Goal: Information Seeking & Learning: Find specific fact

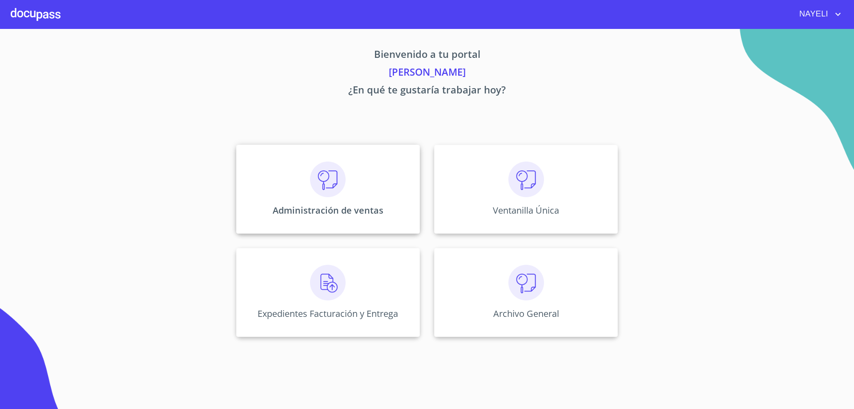
click at [353, 180] on div "Administración de ventas" at bounding box center [328, 189] width 184 height 89
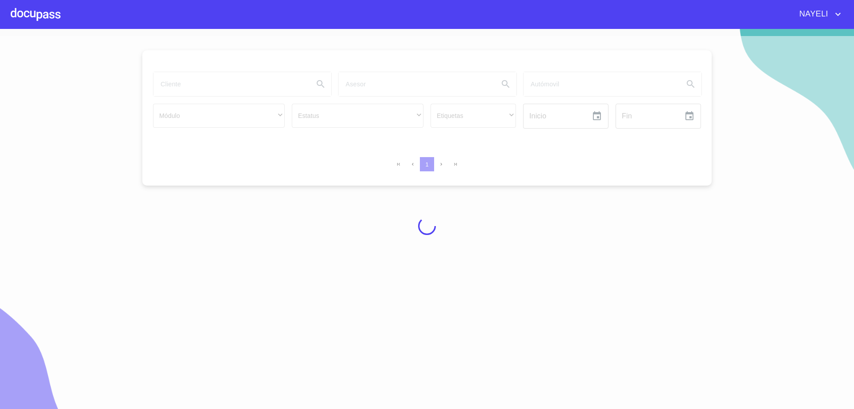
click at [241, 81] on div at bounding box center [427, 226] width 854 height 380
click at [240, 87] on div at bounding box center [427, 226] width 854 height 380
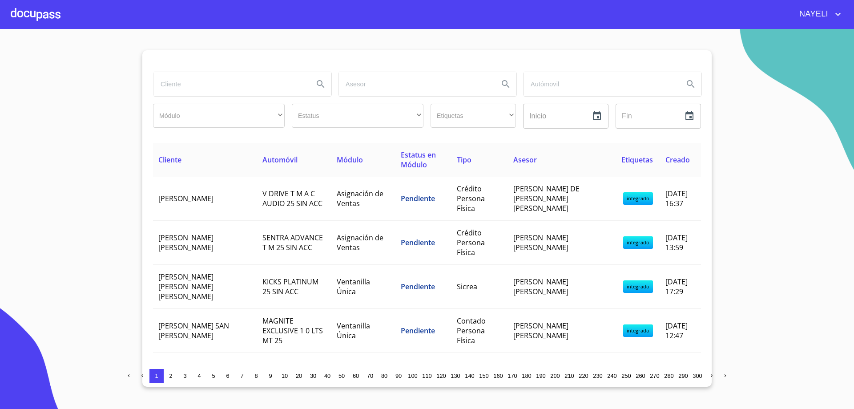
click at [240, 87] on input "search" at bounding box center [229, 84] width 153 height 24
paste input "ANCONA IMPORT"
type input "ANCONA IMPORT"
click at [324, 85] on icon "Search" at bounding box center [320, 84] width 11 height 11
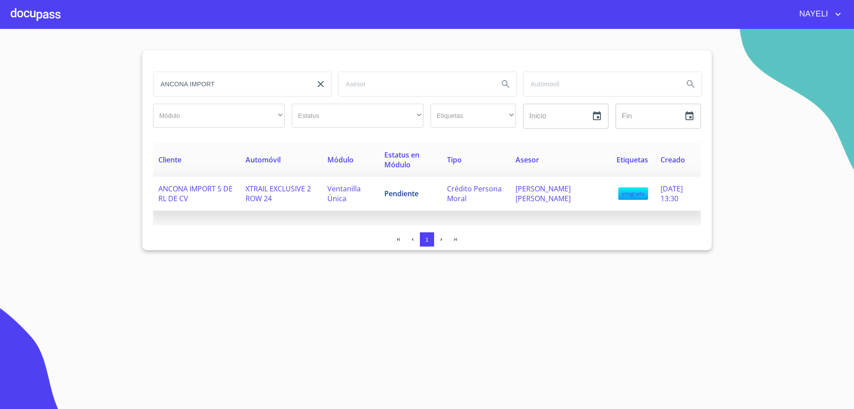
click at [184, 191] on span "ANCONA IMPORT S DE RL DE CV" at bounding box center [195, 194] width 74 height 20
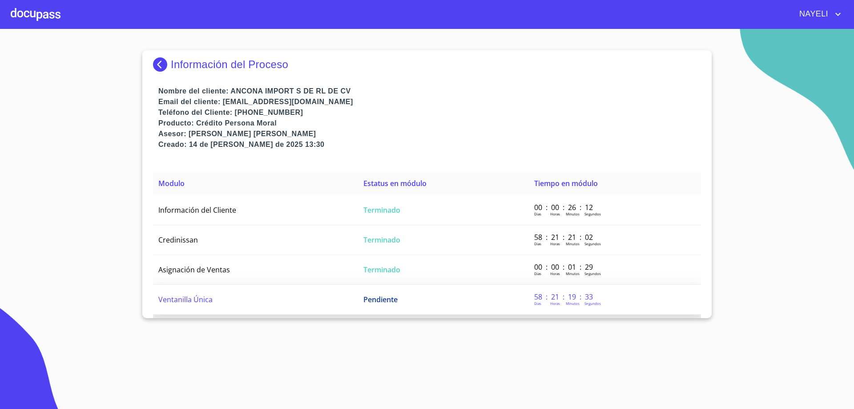
click at [204, 292] on td "Ventanilla Única" at bounding box center [255, 300] width 205 height 30
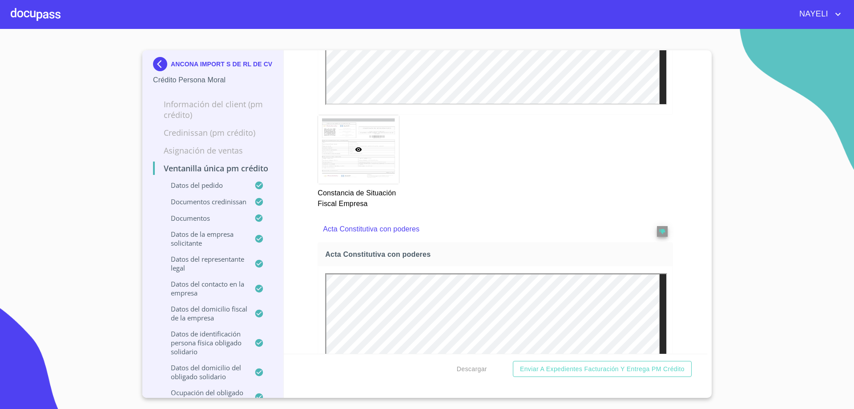
scroll to position [3113, 0]
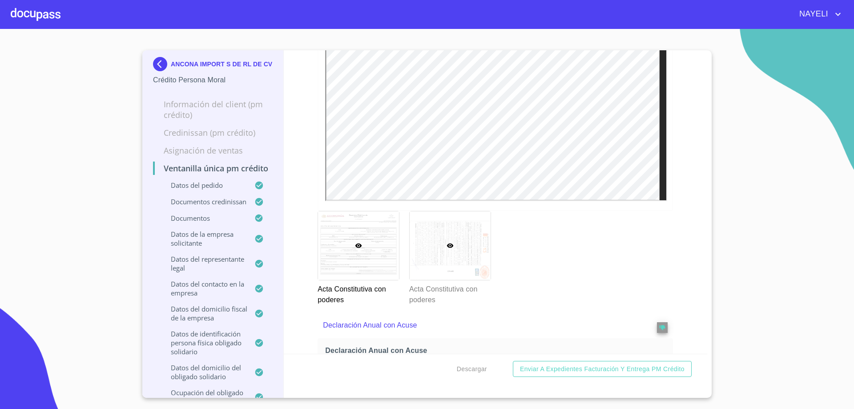
click at [460, 280] on div at bounding box center [450, 245] width 81 height 68
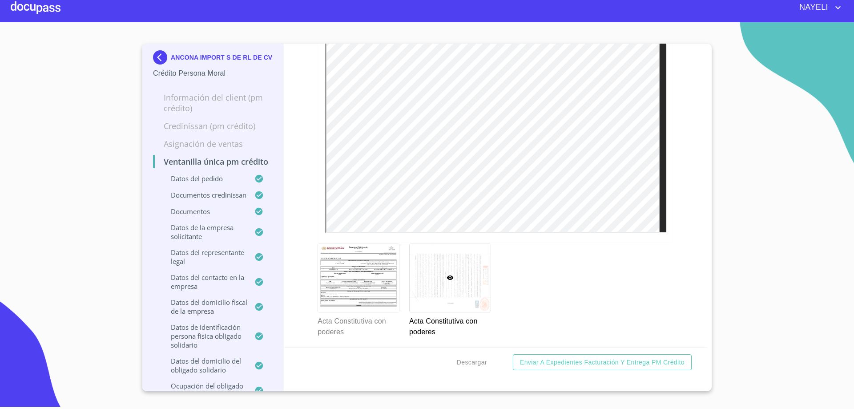
scroll to position [3386, 0]
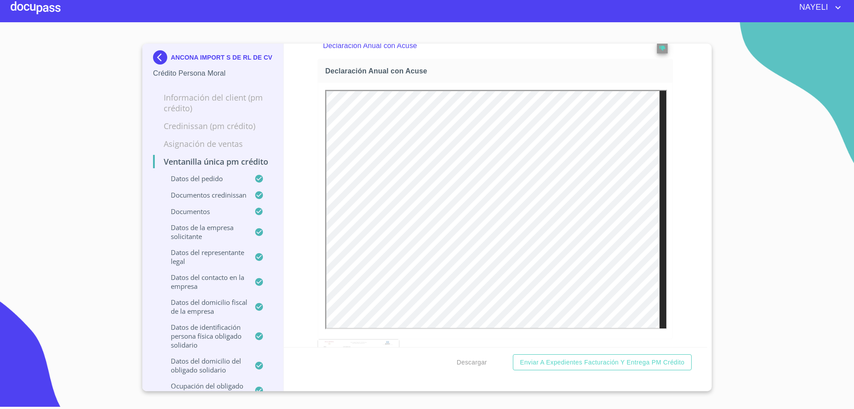
drag, startPoint x: 328, startPoint y: 82, endPoint x: 336, endPoint y: 85, distance: 8.4
click at [0, 0] on div at bounding box center [0, 0] width 0 height 0
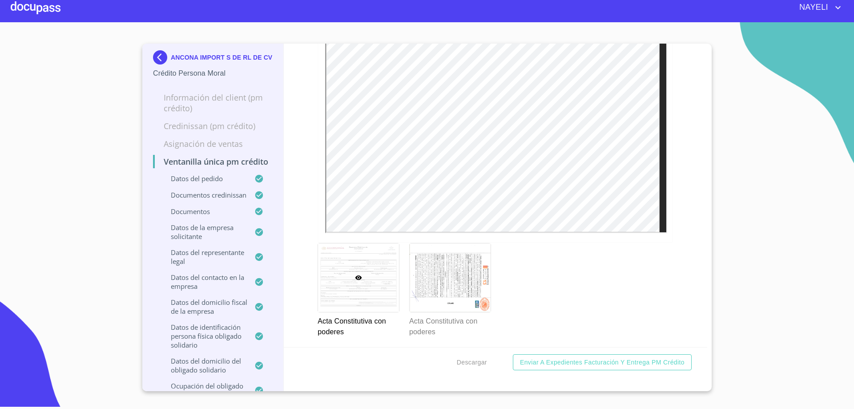
click at [165, 53] on img at bounding box center [162, 57] width 18 height 14
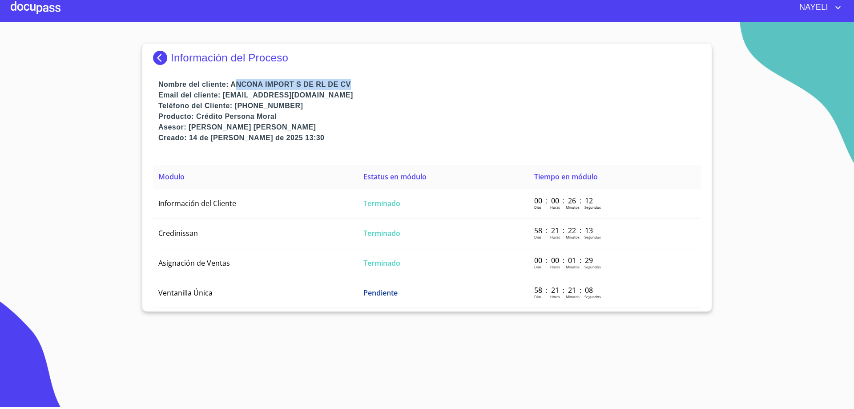
drag, startPoint x: 239, startPoint y: 81, endPoint x: 350, endPoint y: 80, distance: 111.6
click at [350, 80] on p "Nombre del cliente: ANCONA IMPORT S DE RL DE CV" at bounding box center [429, 84] width 543 height 11
drag, startPoint x: 233, startPoint y: 83, endPoint x: 298, endPoint y: 80, distance: 65.9
click at [298, 80] on p "Nombre del cliente: ANCONA IMPORT S DE RL DE CV" at bounding box center [429, 84] width 543 height 11
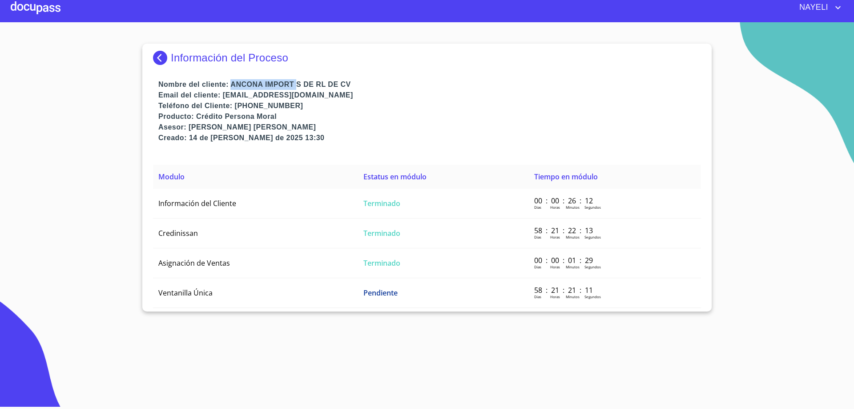
copy p "ANCONA IMPORT"
